Goal: Task Accomplishment & Management: Complete application form

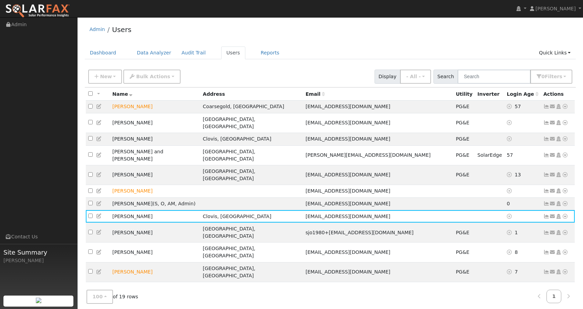
click at [239, 70] on div "New Add User Quick Add Quick Connect Quick Convert Lead Bulk Actions Send Email…" at bounding box center [330, 75] width 487 height 17
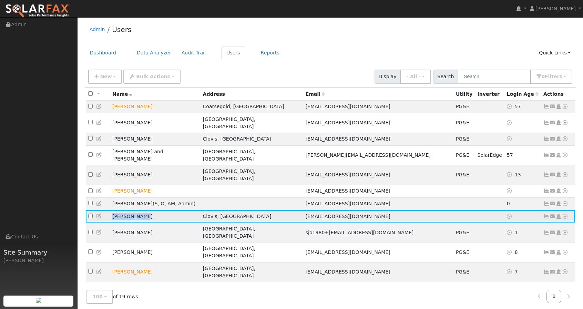
drag, startPoint x: 144, startPoint y: 199, endPoint x: 112, endPoint y: 200, distance: 32.1
click at [112, 210] on td "[PERSON_NAME]" at bounding box center [155, 216] width 91 height 13
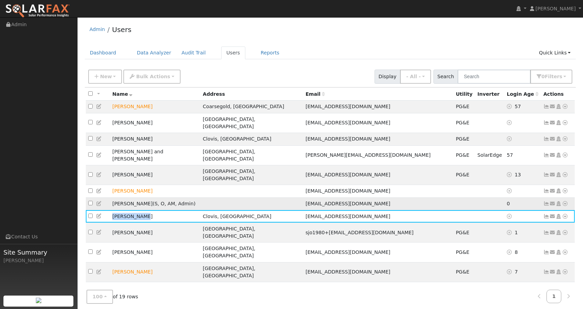
copy td "[PERSON_NAME]"
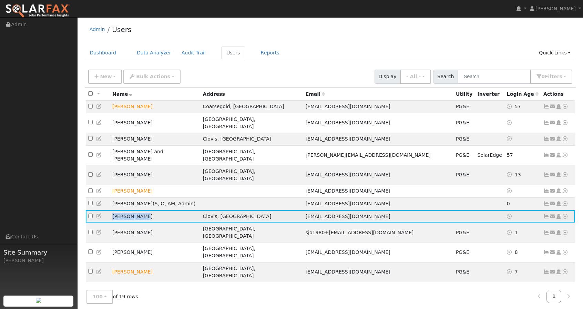
click at [324, 214] on span "[EMAIL_ADDRESS][DOMAIN_NAME]" at bounding box center [348, 217] width 85 height 6
copy span "[EMAIL_ADDRESS][DOMAIN_NAME]"
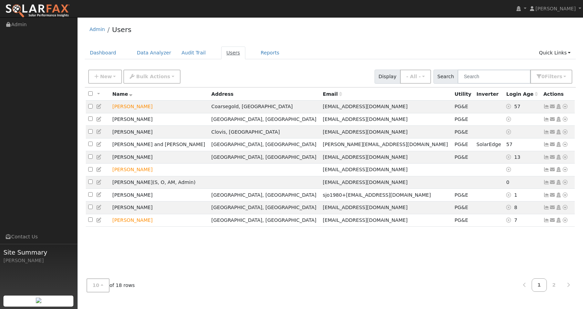
click at [224, 53] on link "Users" at bounding box center [233, 53] width 24 height 13
click at [112, 77] on button "New" at bounding box center [105, 77] width 34 height 14
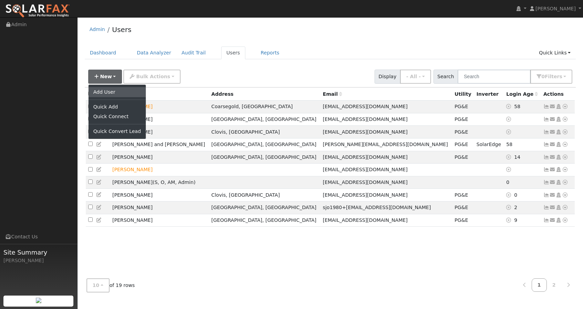
click at [111, 91] on link "Add User" at bounding box center [117, 92] width 57 height 10
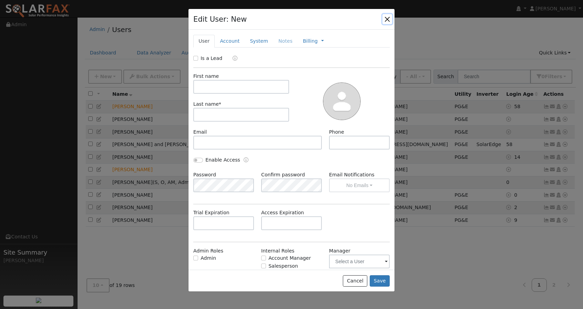
click at [388, 22] on button "button" at bounding box center [388, 19] width 10 height 10
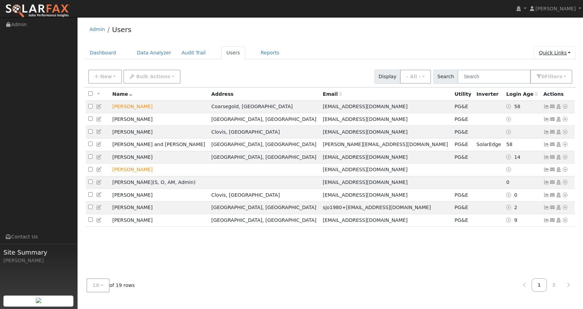
click at [555, 50] on link "Quick Links" at bounding box center [555, 53] width 42 height 13
click at [528, 76] on link "Quick Connect" at bounding box center [542, 77] width 70 height 10
click at [547, 53] on link "Quick Links" at bounding box center [555, 53] width 42 height 13
click at [532, 66] on link "Quick Add" at bounding box center [542, 68] width 70 height 10
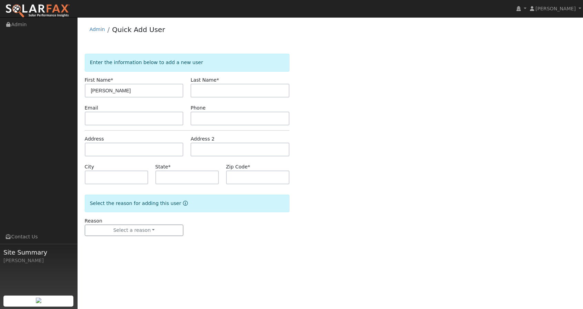
type input "[PERSON_NAME]"
paste input "[PERSON_NAME]"
type input "[PERSON_NAME]"
paste input "[EMAIL_ADDRESS][DOMAIN_NAME]"
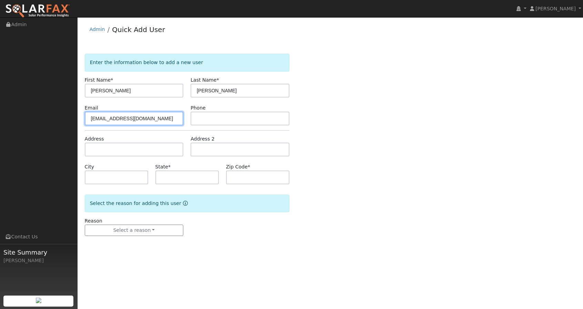
type input "[EMAIL_ADDRESS][DOMAIN_NAME]"
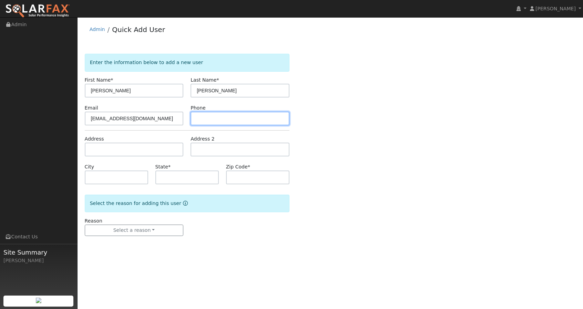
click at [198, 120] on input "text" at bounding box center [240, 119] width 99 height 14
type input "9096355482"
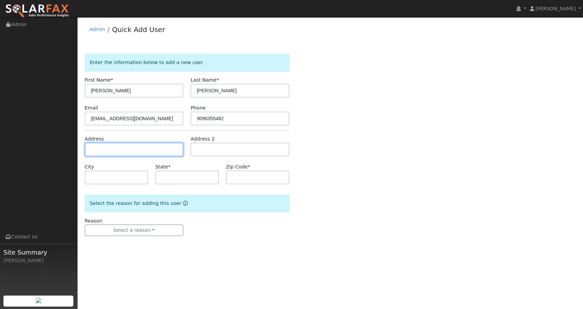
click at [148, 150] on input "text" at bounding box center [134, 150] width 99 height 14
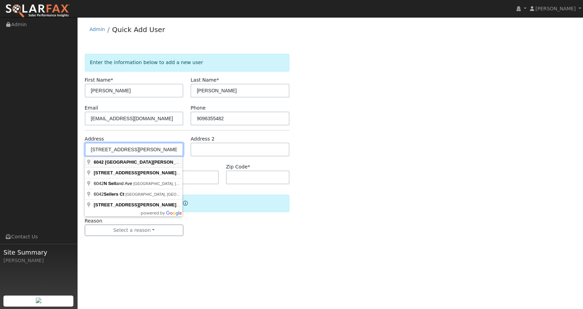
type input "[STREET_ADDRESS][PERSON_NAME]"
type input "[GEOGRAPHIC_DATA]"
type input "CA"
type input "93711"
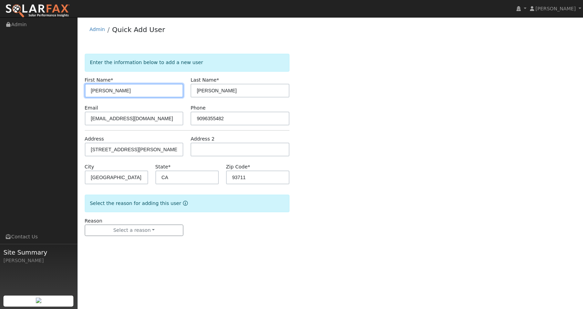
click at [125, 89] on input "[PERSON_NAME]" at bounding box center [134, 91] width 99 height 14
type input "[PERSON_NAME] 6042"
click at [329, 119] on div "Enter the information below to add a new user First Name * [PERSON_NAME] 6042 L…" at bounding box center [331, 152] width 492 height 196
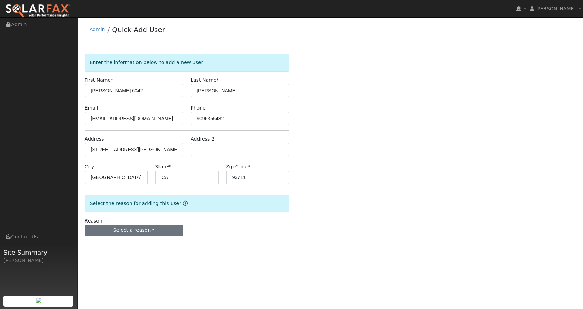
click at [154, 230] on button "Select a reason" at bounding box center [134, 231] width 99 height 12
click at [134, 254] on link "New customer adding solar" at bounding box center [123, 255] width 76 height 10
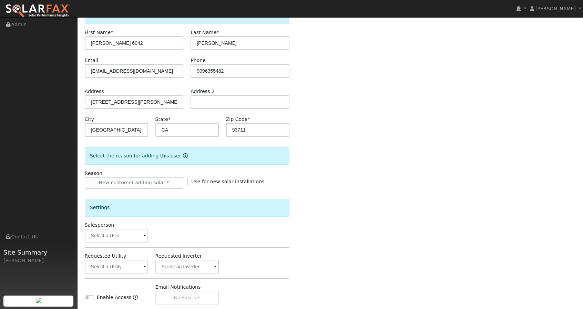
scroll to position [58, 0]
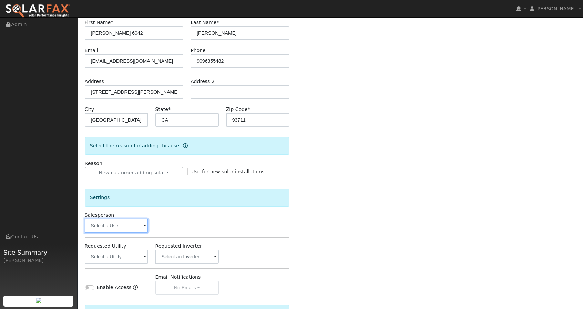
click at [140, 229] on input "text" at bounding box center [116, 226] width 63 height 14
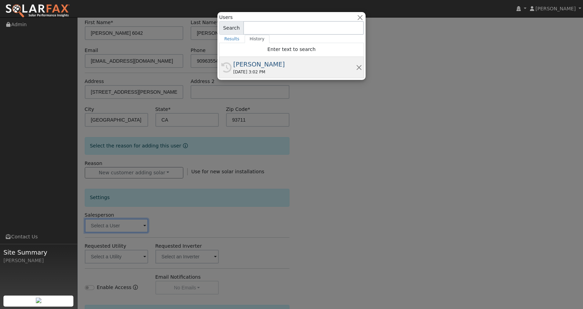
click at [250, 60] on div "[PERSON_NAME]" at bounding box center [294, 64] width 123 height 9
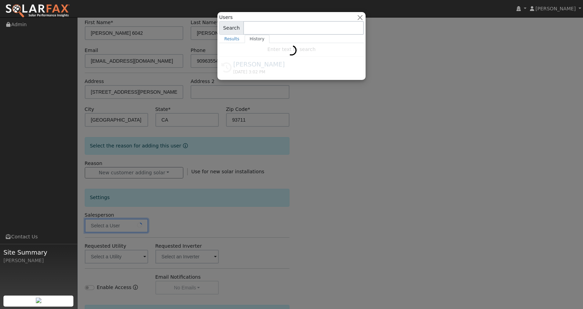
type input "[PERSON_NAME]"
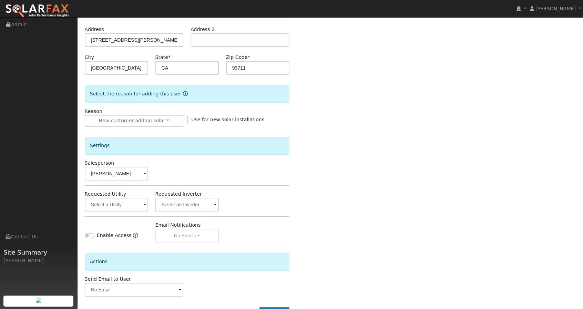
scroll to position [129, 0]
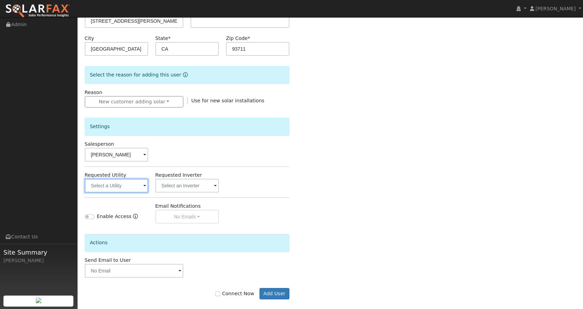
click at [129, 188] on input "text" at bounding box center [116, 186] width 63 height 14
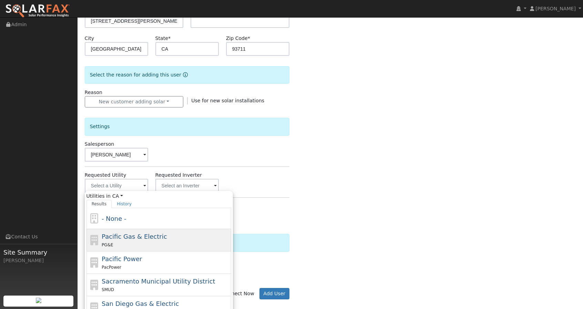
click at [139, 242] on div "PG&E" at bounding box center [166, 244] width 128 height 7
type input "Pacific Gas & Electric"
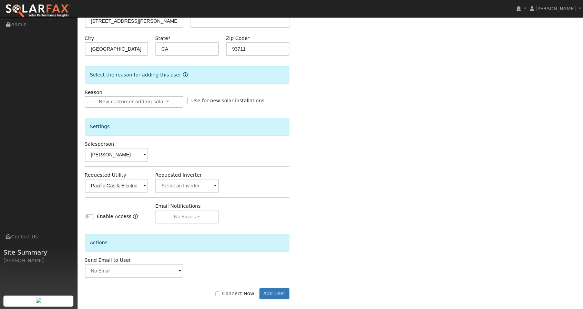
click at [157, 236] on div "Actions" at bounding box center [187, 243] width 205 height 18
click at [177, 270] on input "text" at bounding box center [134, 271] width 99 height 14
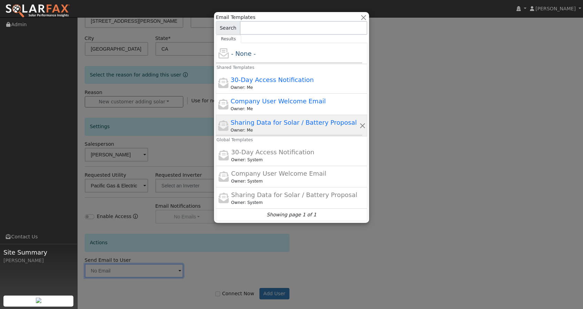
click at [275, 121] on span "Sharing Data for Solar / Battery Proposal" at bounding box center [294, 122] width 126 height 7
type input "Sharing Data for Solar / Battery Proposal"
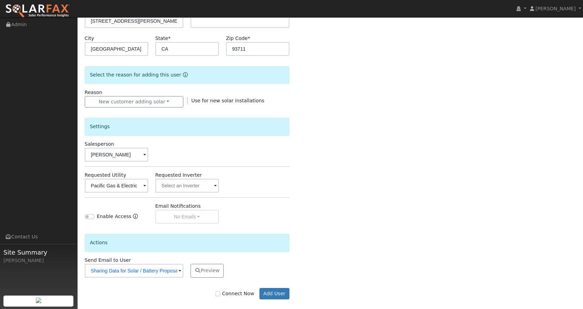
click at [331, 179] on div "Enter the information below to add a new user First Name * [PERSON_NAME] 6042 L…" at bounding box center [331, 119] width 492 height 388
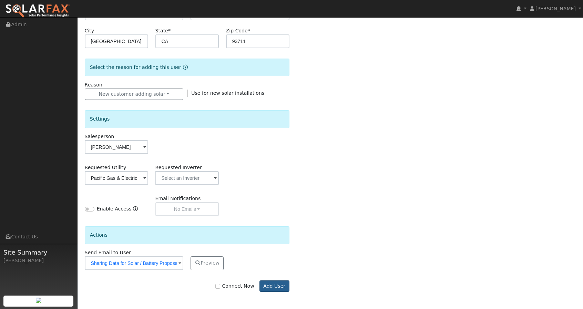
click at [268, 285] on button "Add User" at bounding box center [275, 287] width 30 height 12
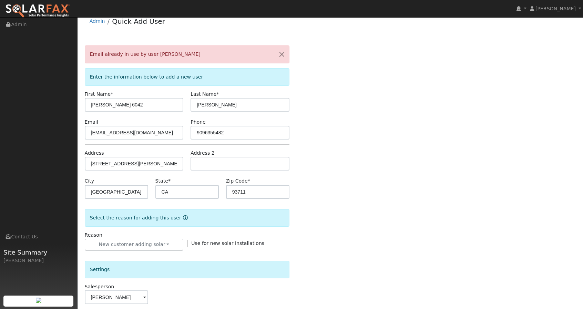
scroll to position [0, 0]
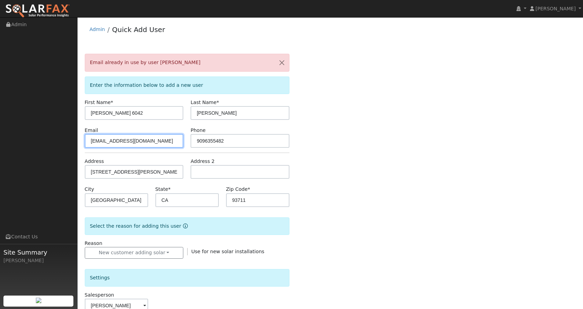
click at [113, 141] on input "[EMAIL_ADDRESS][DOMAIN_NAME]" at bounding box center [134, 141] width 99 height 14
type input "[EMAIL_ADDRESS][DOMAIN_NAME]"
click at [388, 150] on div "Email already in use by user [PERSON_NAME] Enter the information below to add a…" at bounding box center [331, 259] width 492 height 411
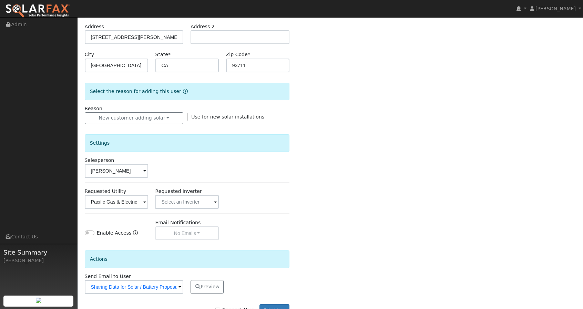
scroll to position [159, 0]
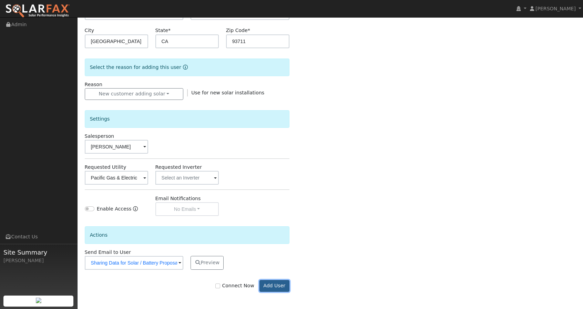
click at [273, 284] on button "Add User" at bounding box center [275, 286] width 30 height 12
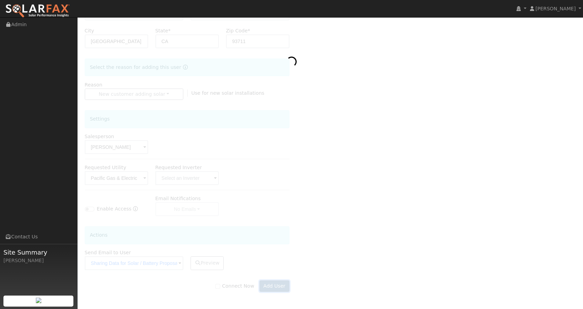
scroll to position [136, 0]
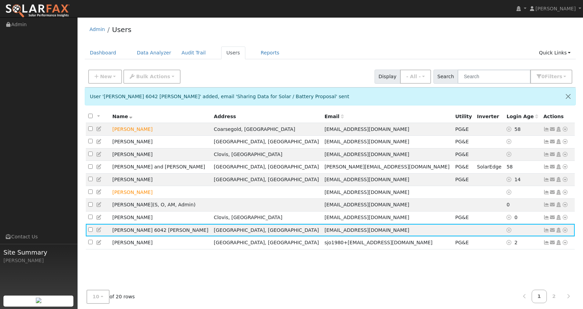
click at [259, 295] on div "10 10 25 50 100 of 20 rows 1 2" at bounding box center [331, 297] width 492 height 24
click at [232, 283] on div "All None All on page None on page Name Address Email Utility Inverter Login Age…" at bounding box center [331, 203] width 492 height 186
click at [280, 73] on div "New Add User Quick Add Quick Connect Quick Convert Lead Bulk Actions Send Email…" at bounding box center [330, 75] width 487 height 17
click at [252, 76] on div "New Add User Quick Add Quick Connect Quick Convert Lead Bulk Actions Send Email…" at bounding box center [330, 75] width 487 height 17
